Goal: Task Accomplishment & Management: Complete application form

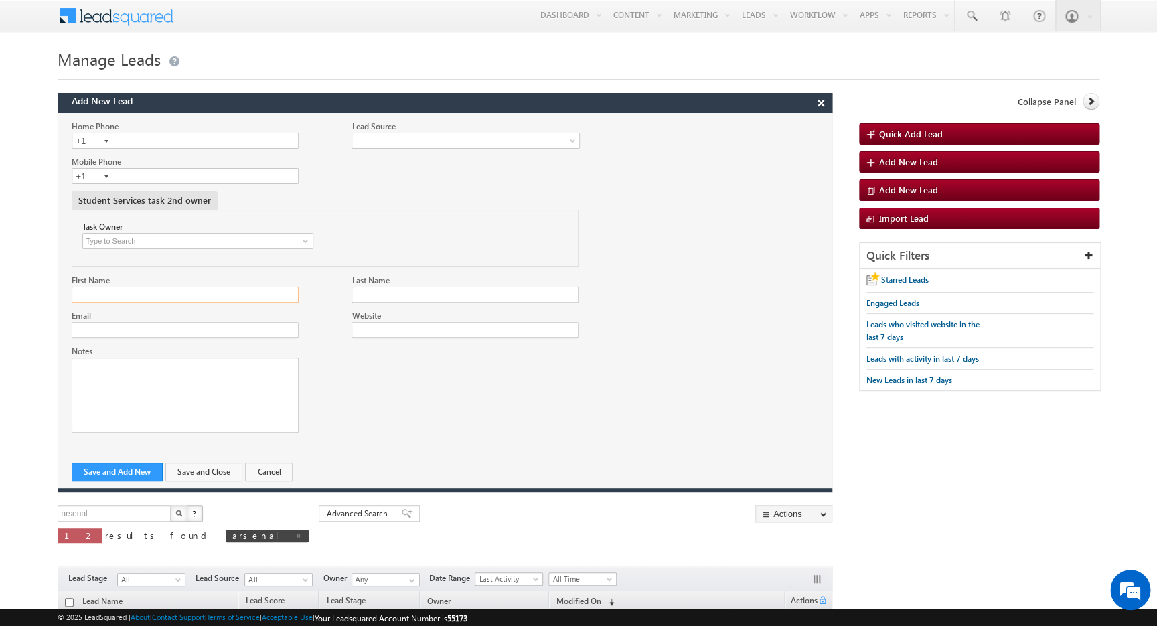
click at [169, 296] on input "First Name" at bounding box center [185, 295] width 226 height 16
type input "Arsenal"
type input "Affidavitgovfilemike"
paste input "Affidavitgovfilemike"
type input "[EMAIL_ADDRESS][DOMAIN_NAME]"
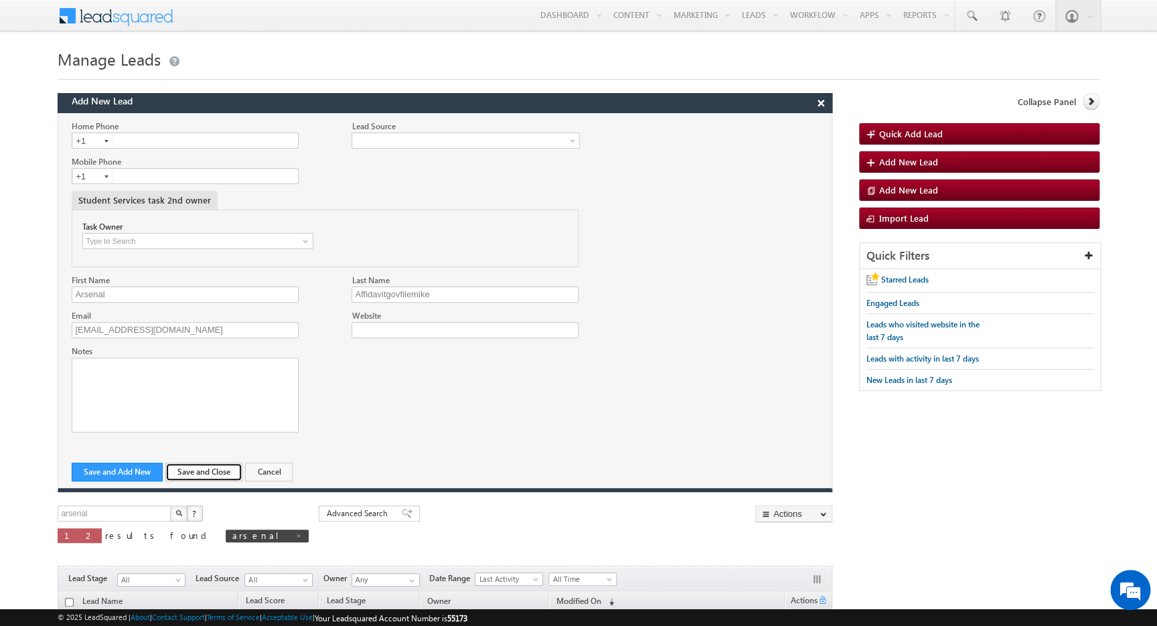
click at [185, 469] on button "Save and Close" at bounding box center [203, 472] width 77 height 19
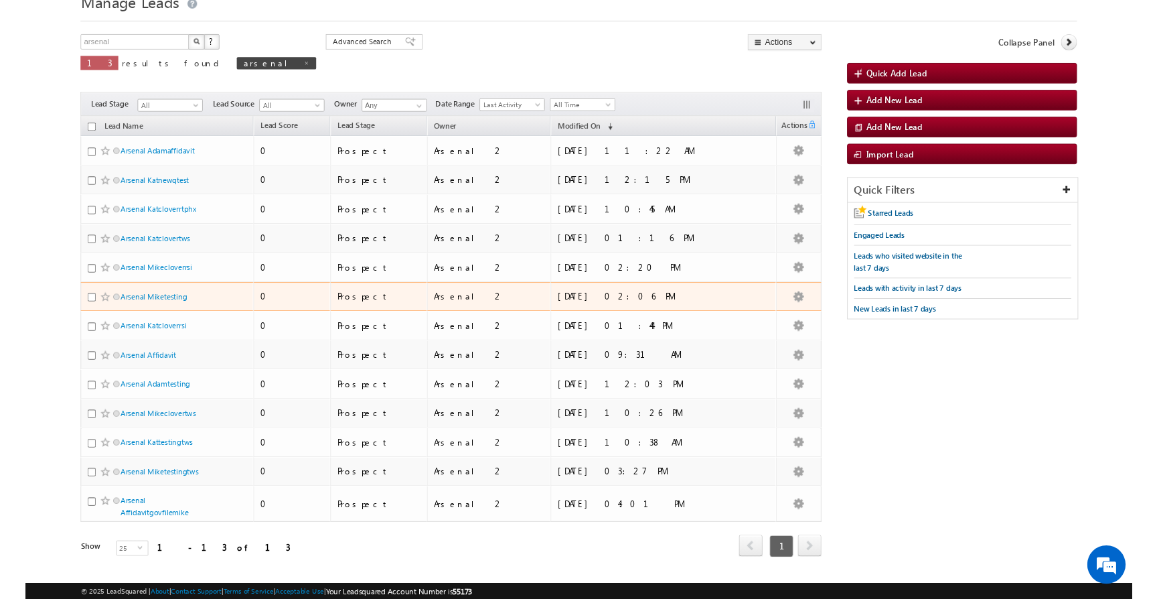
scroll to position [62, 0]
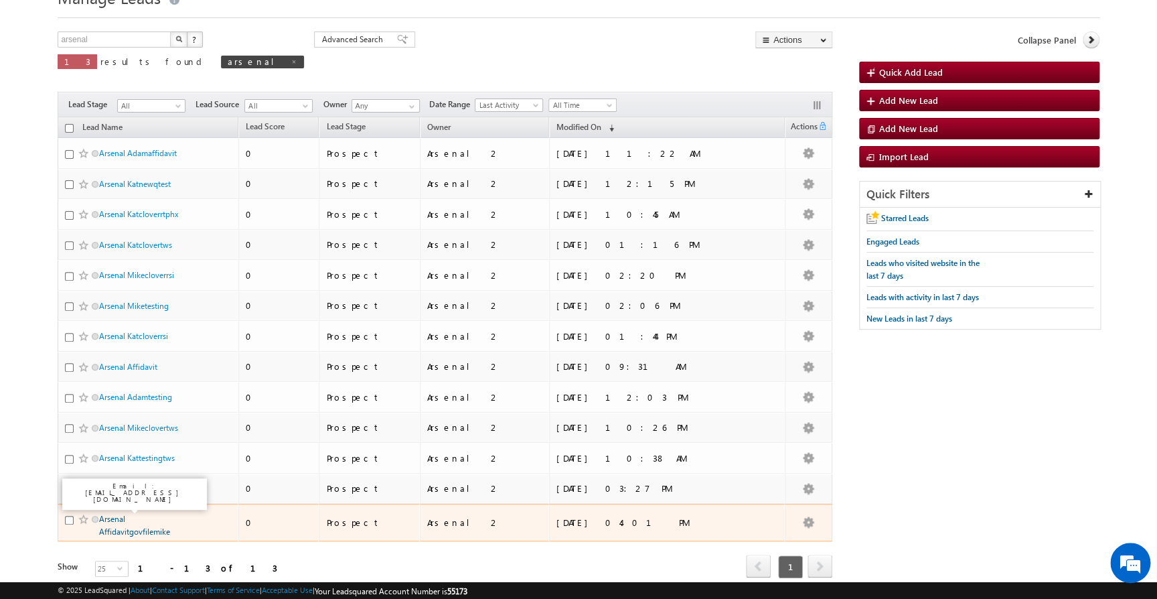
click at [145, 527] on link "Arsenal Affidavitgovfilemike" at bounding box center [134, 524] width 71 height 23
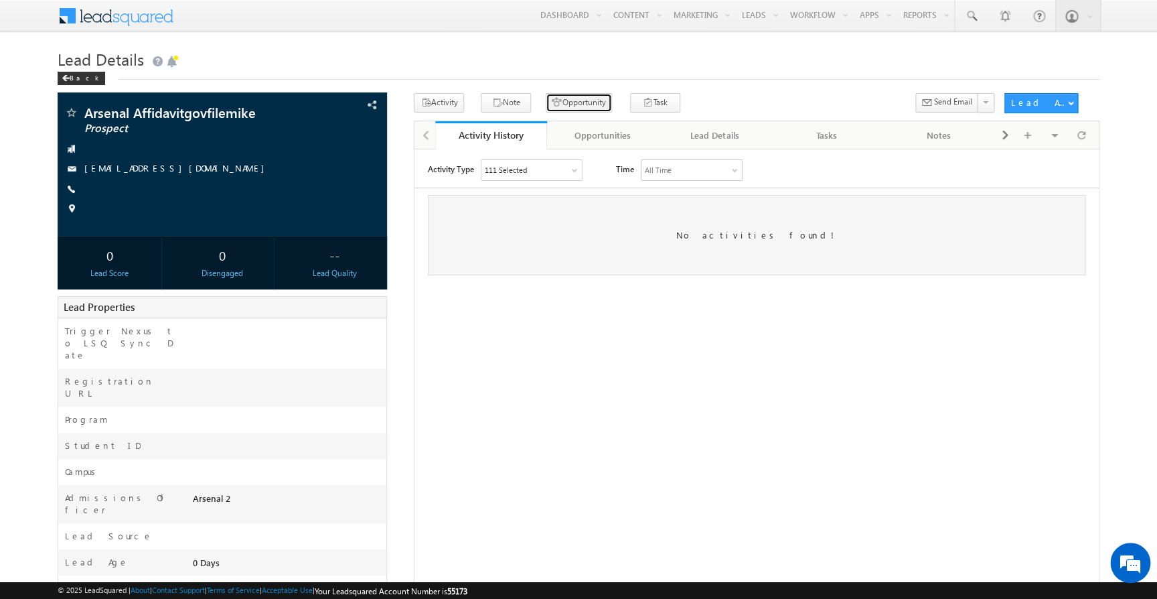
click at [568, 106] on button "Opportunity" at bounding box center [579, 102] width 66 height 19
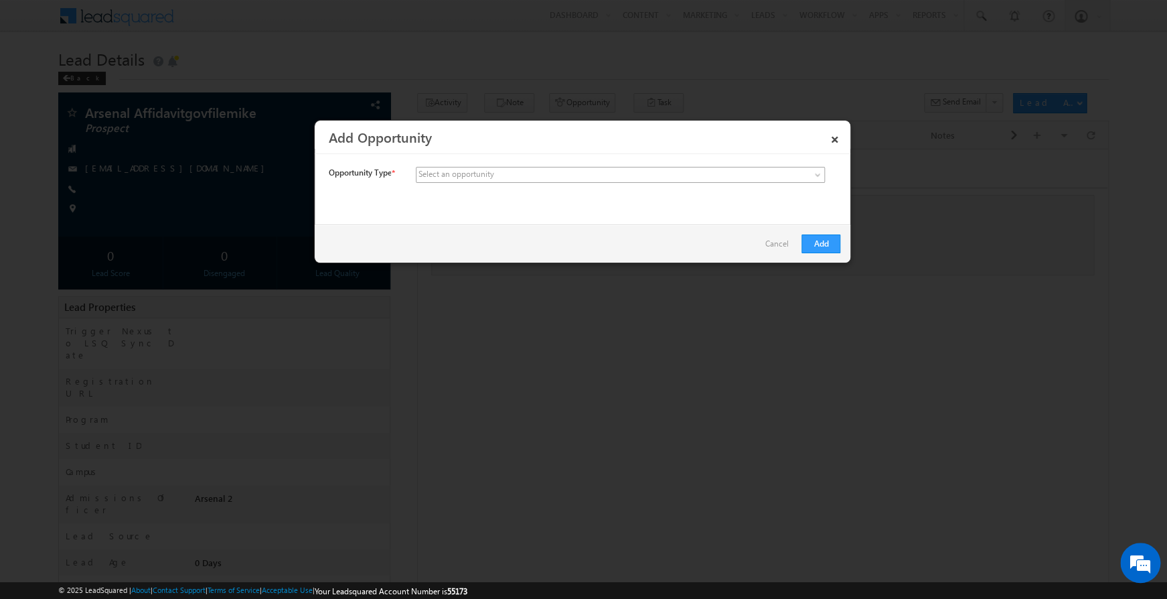
click at [546, 169] on span at bounding box center [520, 175] width 209 height 12
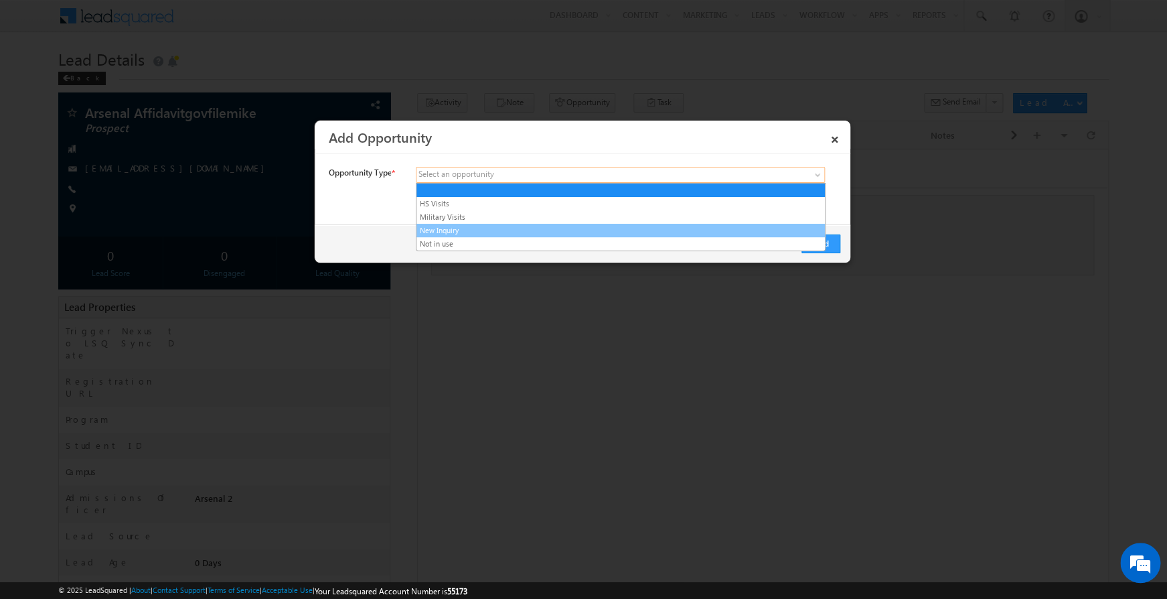
click at [533, 225] on link "New Inquiry" at bounding box center [620, 230] width 408 height 12
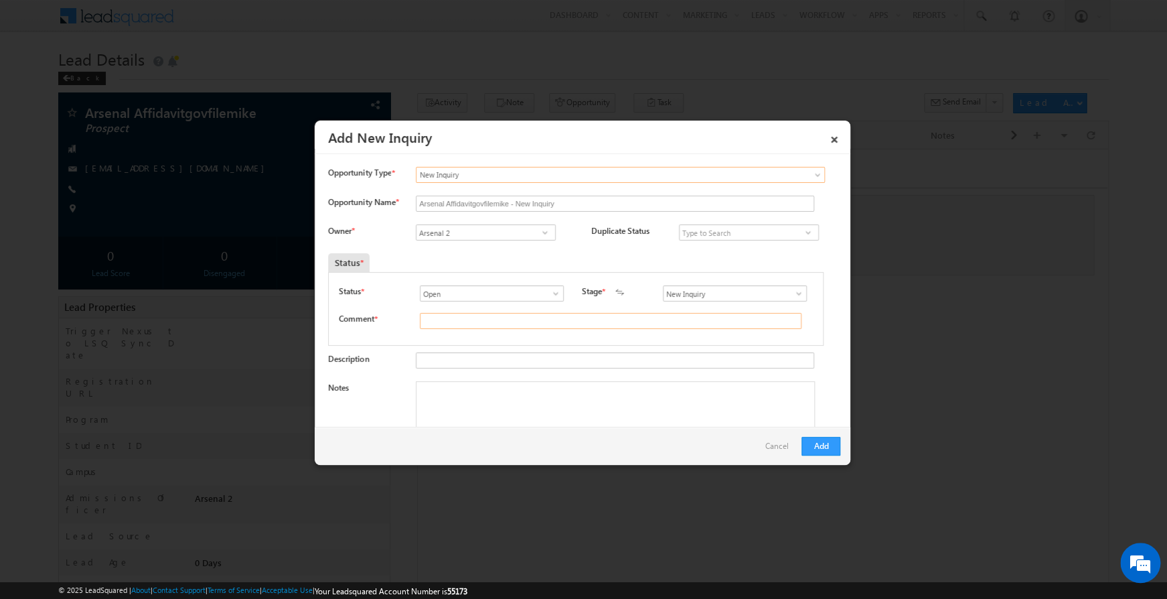
click at [499, 324] on input "text" at bounding box center [611, 321] width 382 height 16
type input "asdf"
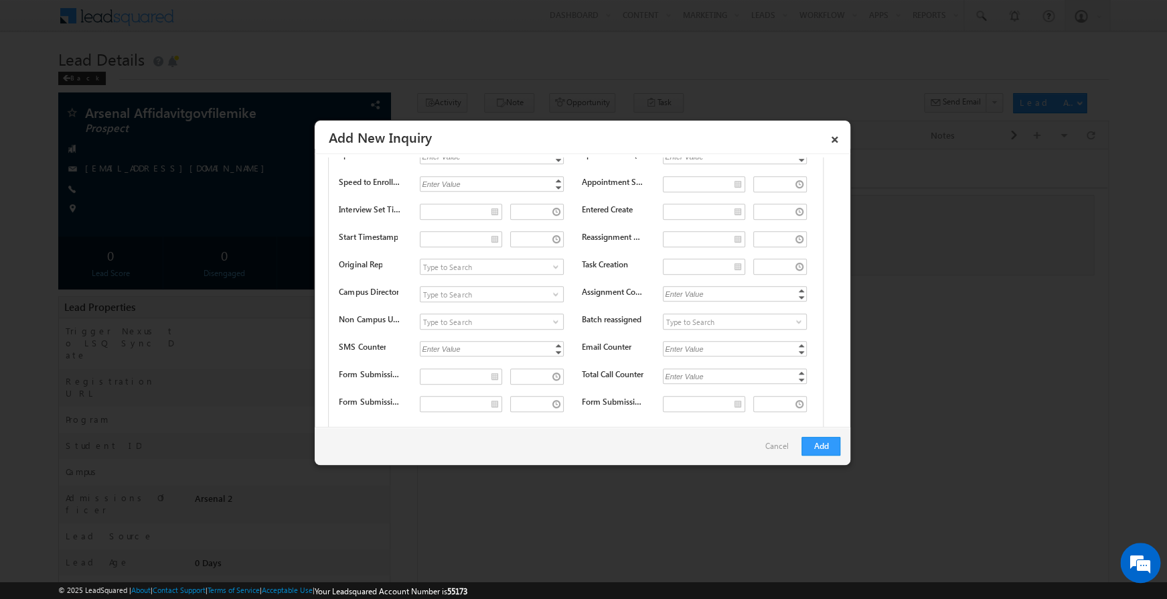
scroll to position [3466, 0]
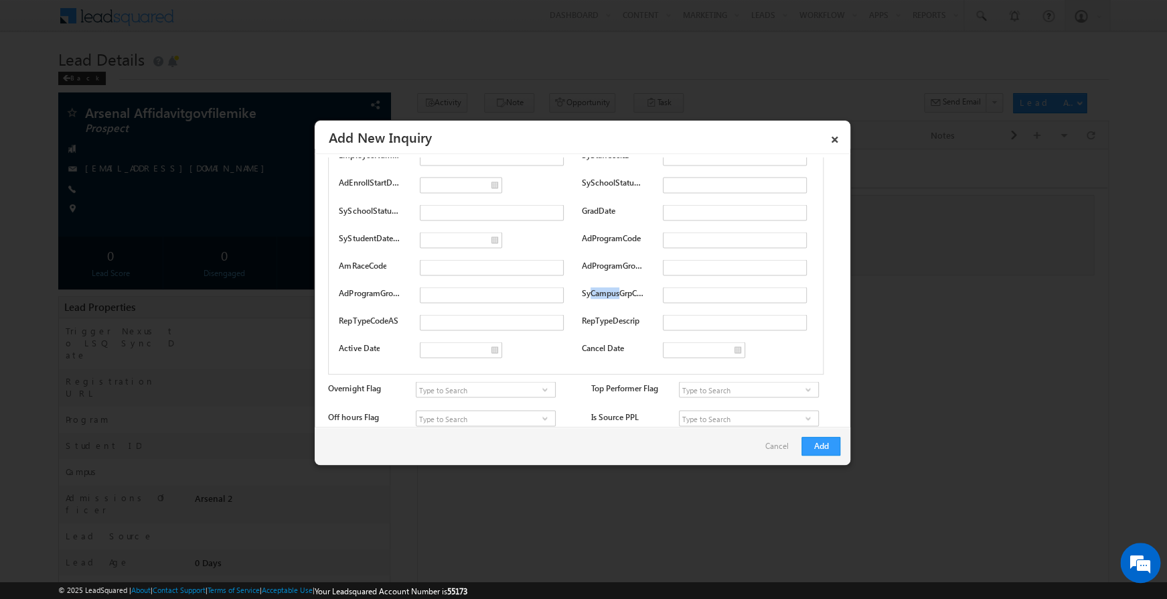
click at [461, 339] on div "Status Pending Approved Pending Contact ID BeginDate SyStaffCode" at bounding box center [575, 227] width 495 height 293
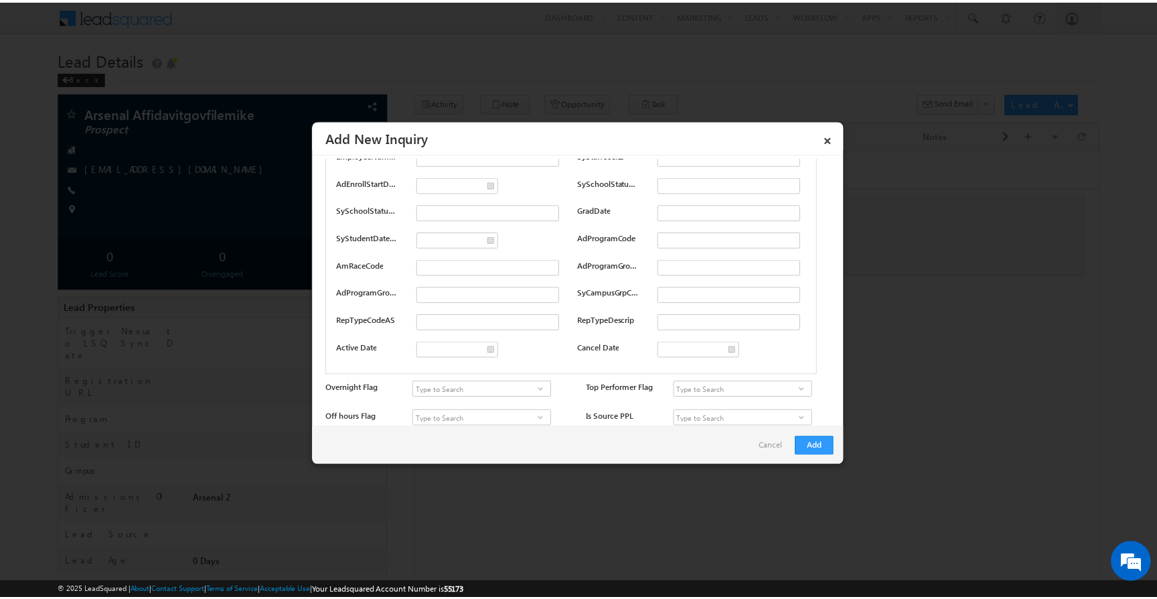
scroll to position [3914, 0]
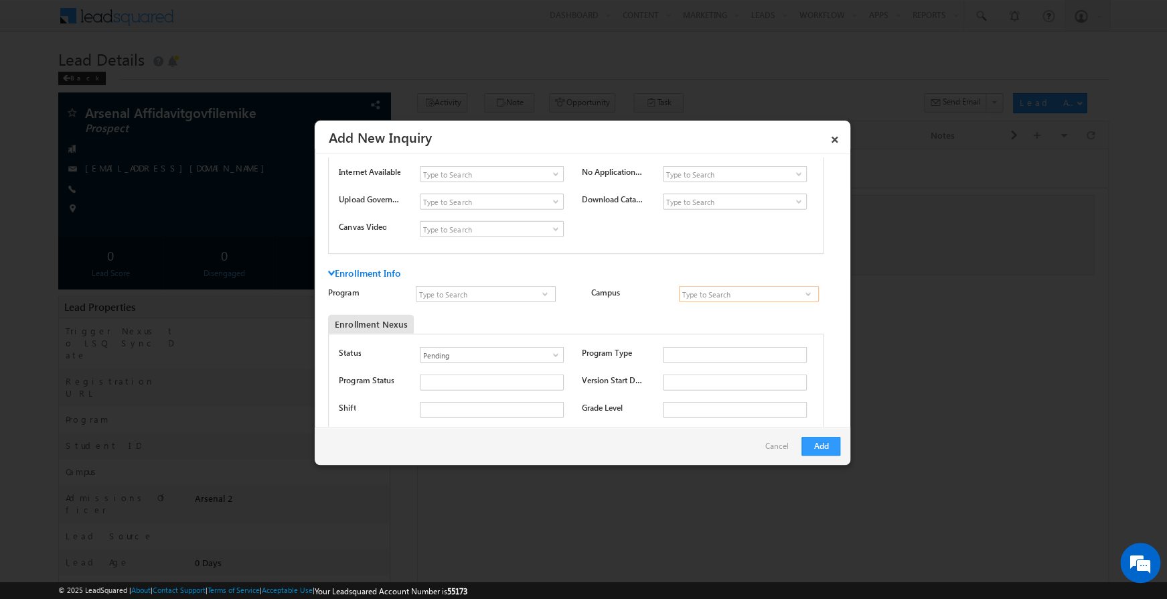
click at [703, 292] on input at bounding box center [749, 294] width 140 height 16
click at [705, 309] on link "TWS Tulsa Campus" at bounding box center [749, 309] width 140 height 15
type input "TWS Tulsa Campus"
click at [513, 293] on input at bounding box center [486, 294] width 140 height 16
click at [517, 310] on link "Professional Welder" at bounding box center [486, 309] width 140 height 15
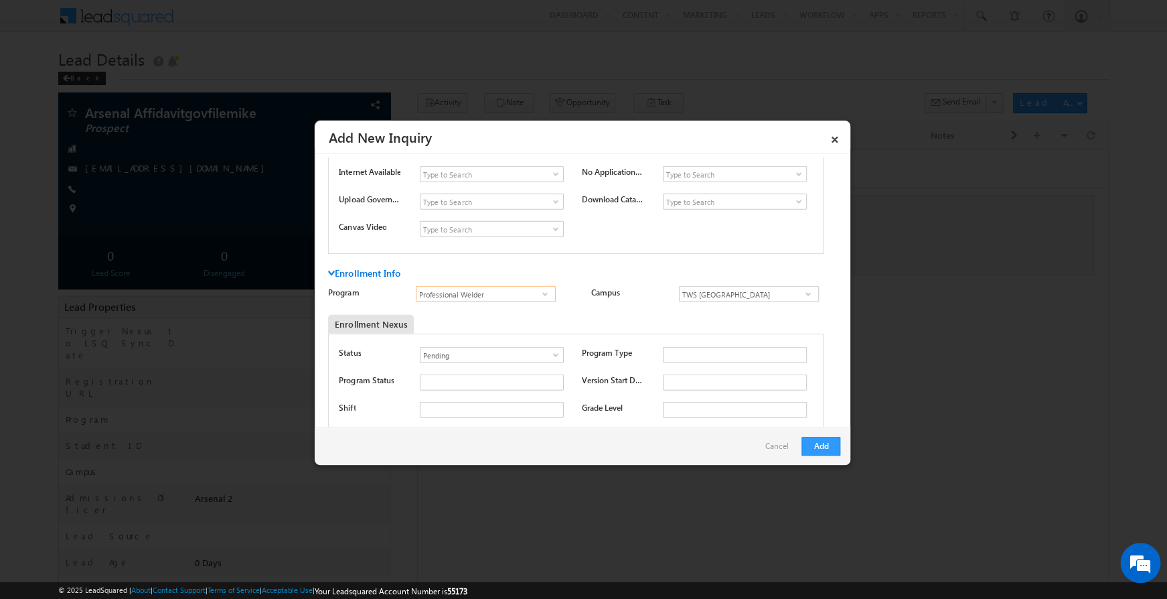
type input "Professional Welder"
click at [544, 317] on div "Enrollment Nexus" at bounding box center [512, 324] width 368 height 19
click at [667, 380] on input "text" at bounding box center [735, 382] width 144 height 16
type input "2025-09-15"
click at [813, 441] on button "Add" at bounding box center [820, 445] width 39 height 19
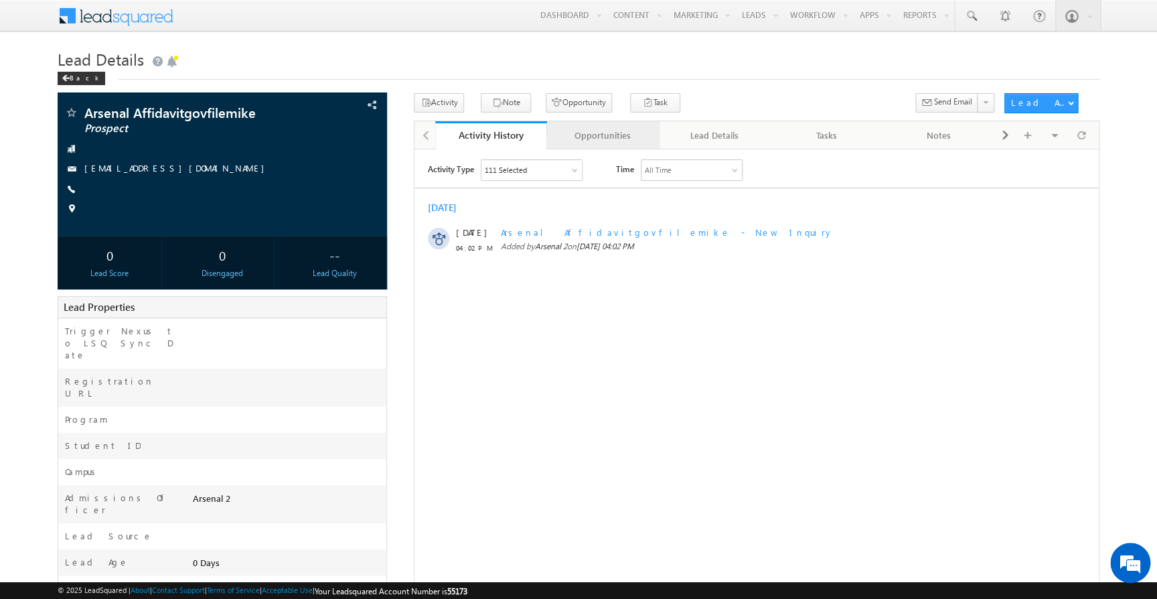
click at [596, 135] on div "Opportunities" at bounding box center [602, 135] width 89 height 16
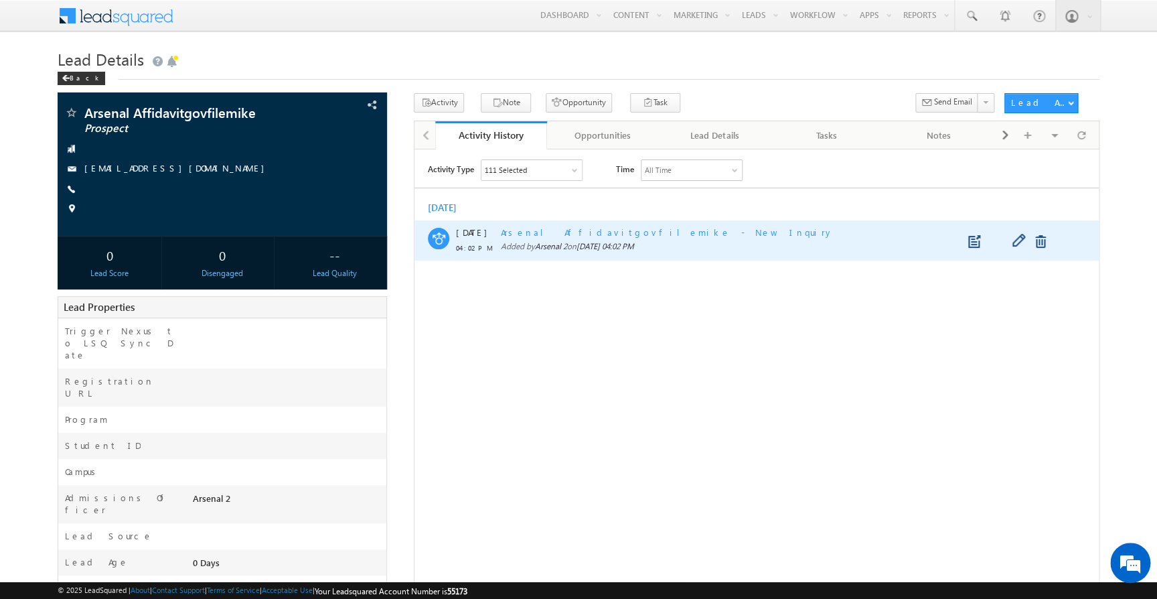
click at [552, 234] on span "Arsenal Affidavitgovfilemike - New Inquiry" at bounding box center [667, 231] width 333 height 11
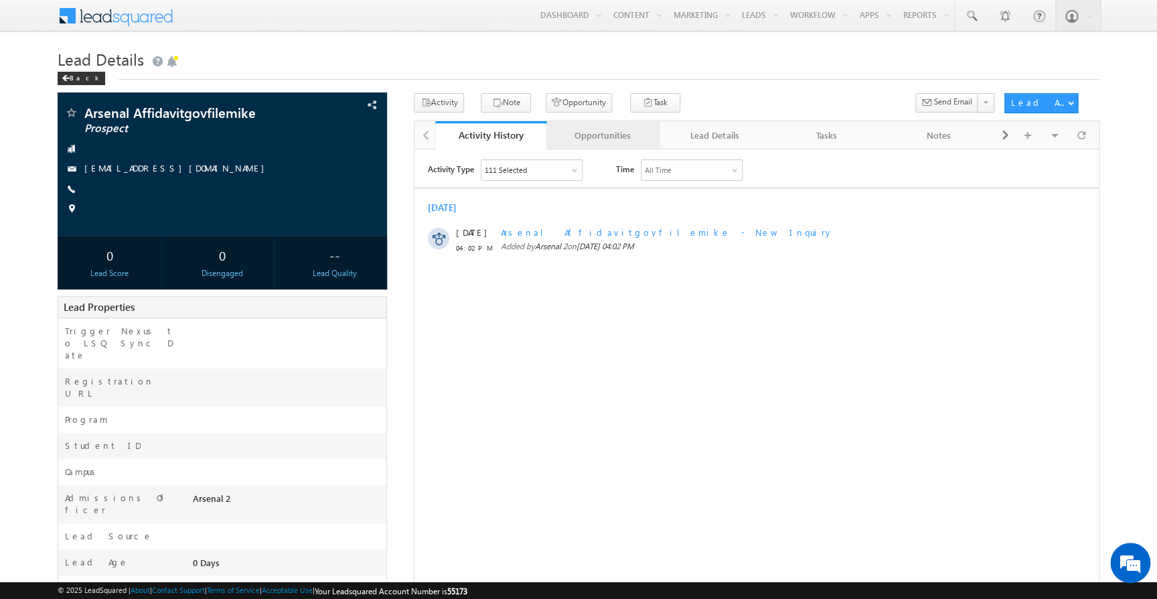
click at [585, 133] on div "Opportunities" at bounding box center [602, 135] width 89 height 16
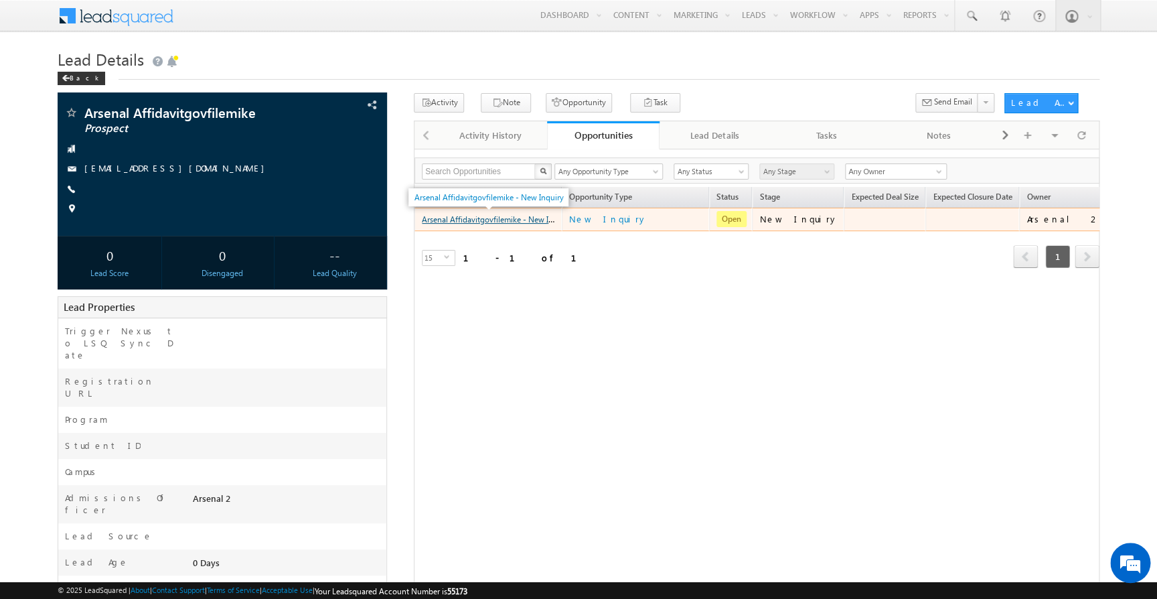
click at [503, 218] on link "Arsenal Affidavitgovfilemike - New Inquiry" at bounding box center [496, 218] width 149 height 11
